Goal: Information Seeking & Learning: Check status

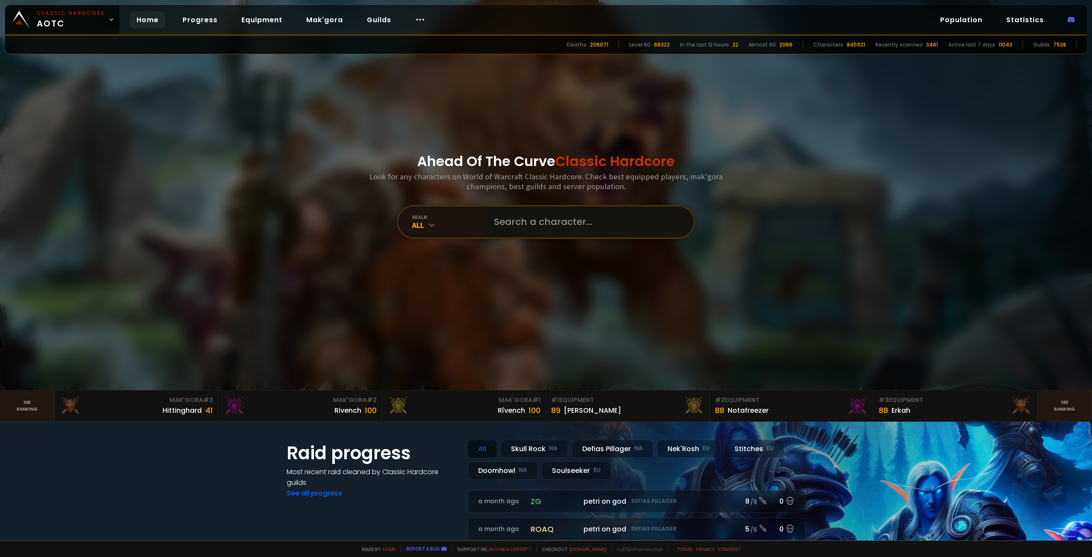
click at [545, 216] on input "text" at bounding box center [586, 221] width 195 height 31
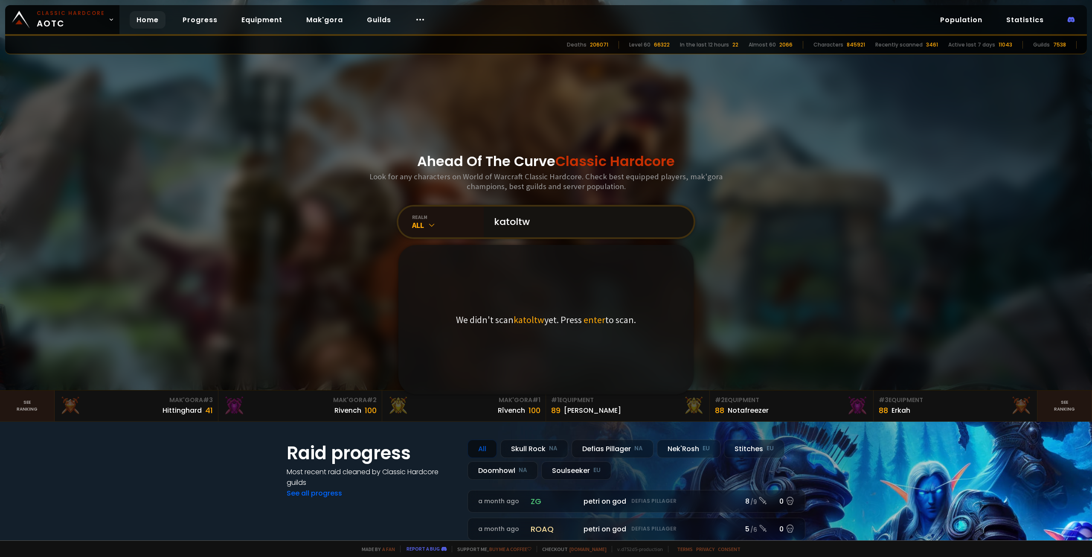
type input "katoltwo"
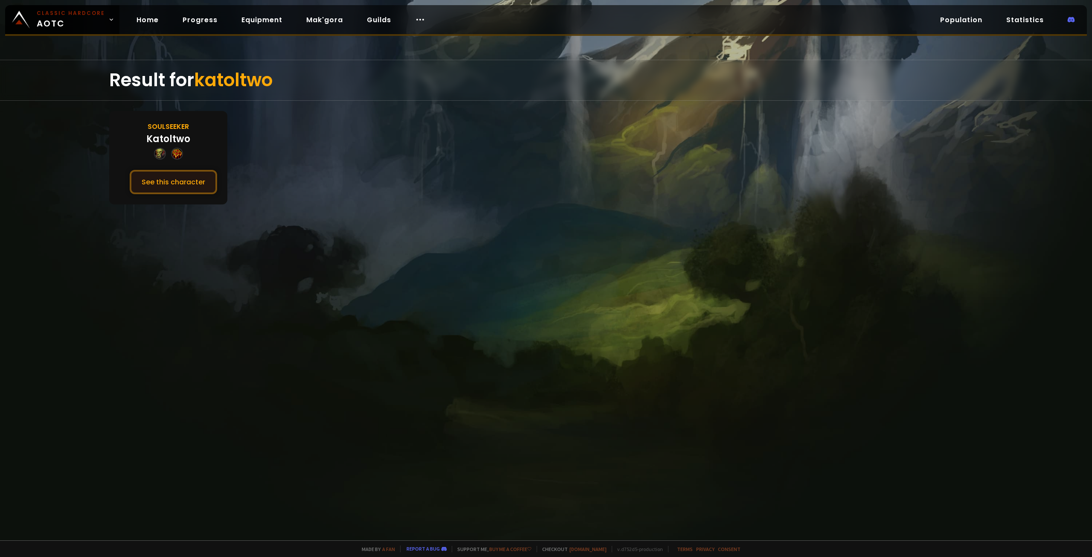
click at [169, 185] on button "See this character" at bounding box center [173, 182] width 87 height 24
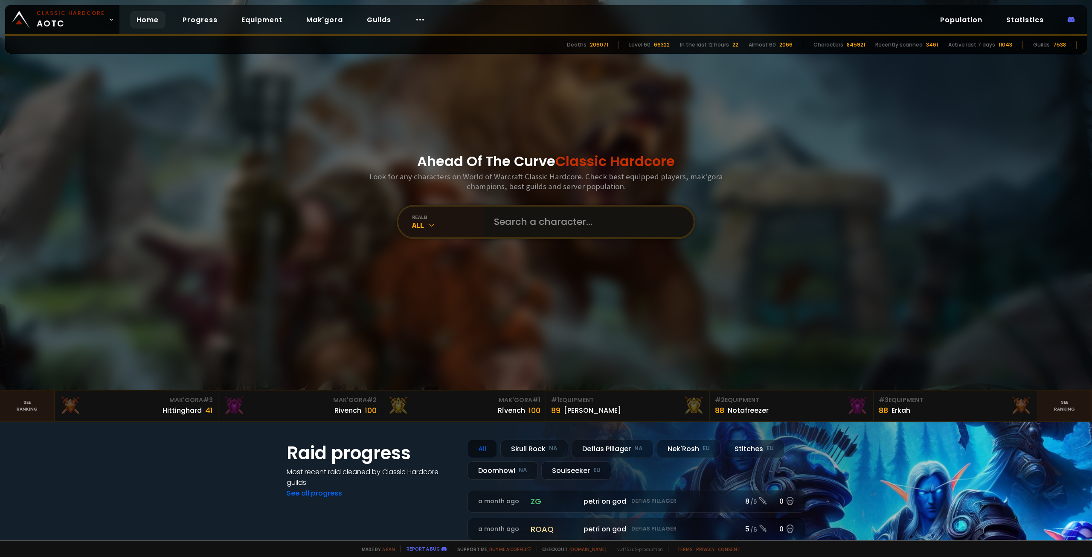
click at [527, 219] on input "text" at bounding box center [586, 221] width 195 height 31
paste input "Mandrillen"
type input "Mandrillen"
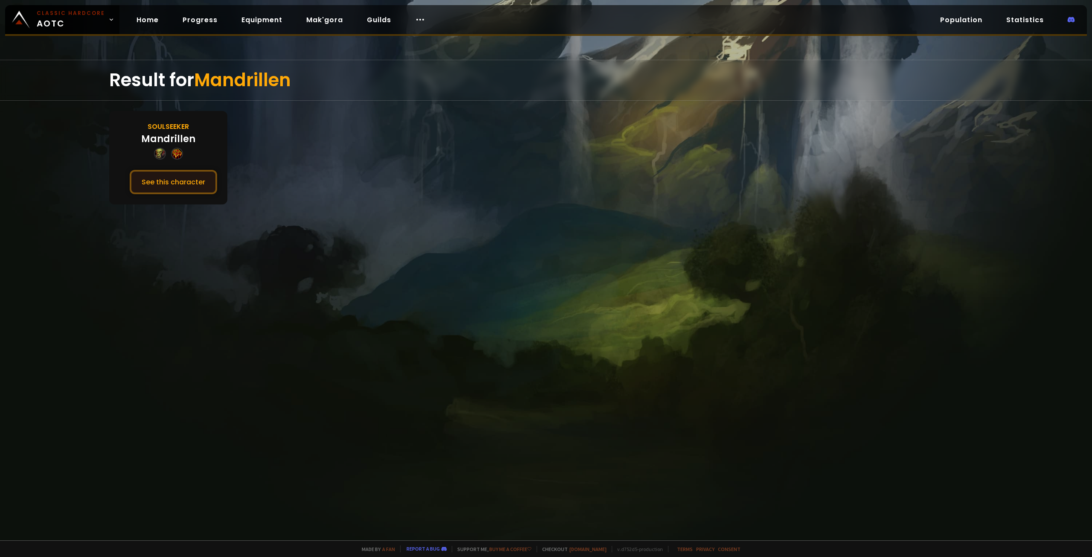
click at [169, 189] on button "See this character" at bounding box center [173, 182] width 87 height 24
